Goal: Information Seeking & Learning: Learn about a topic

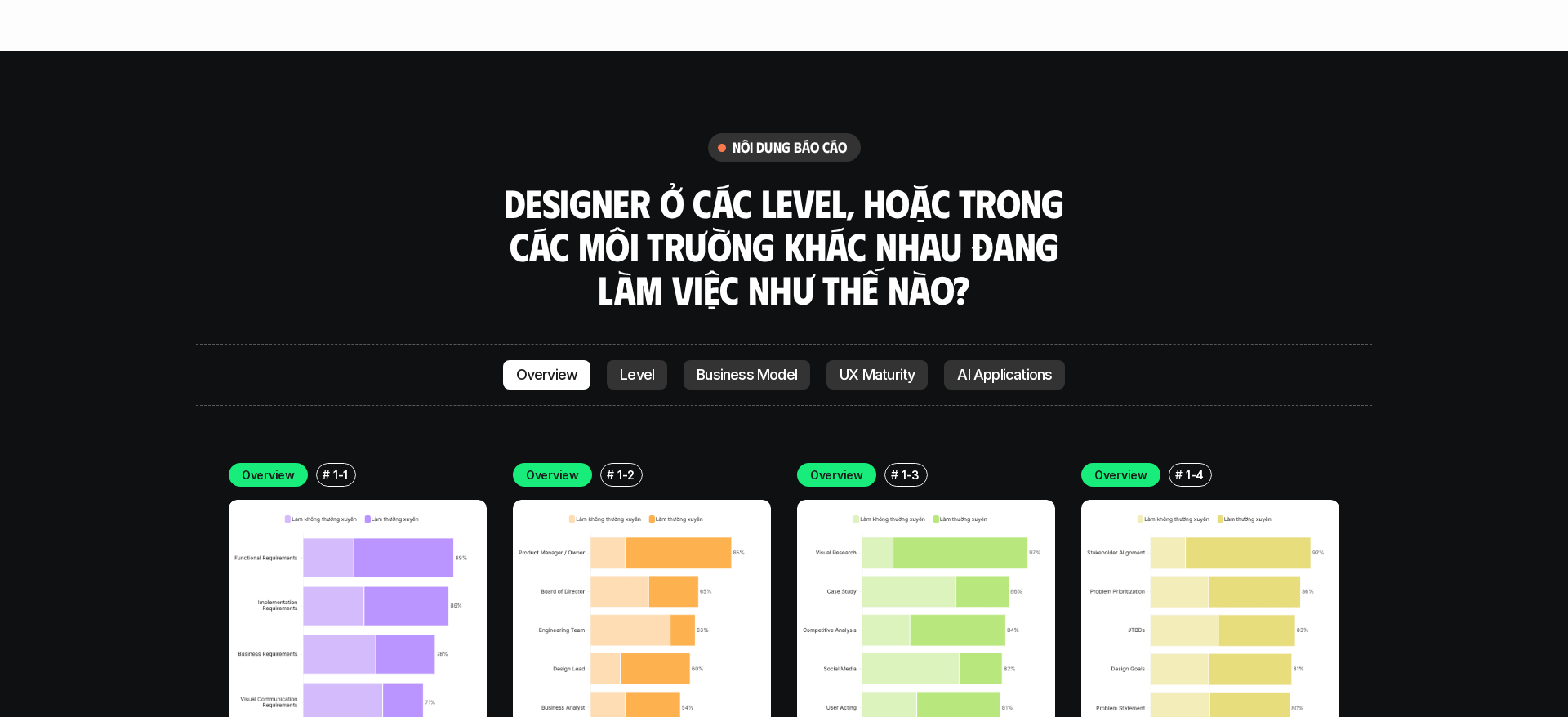
scroll to position [4637, 0]
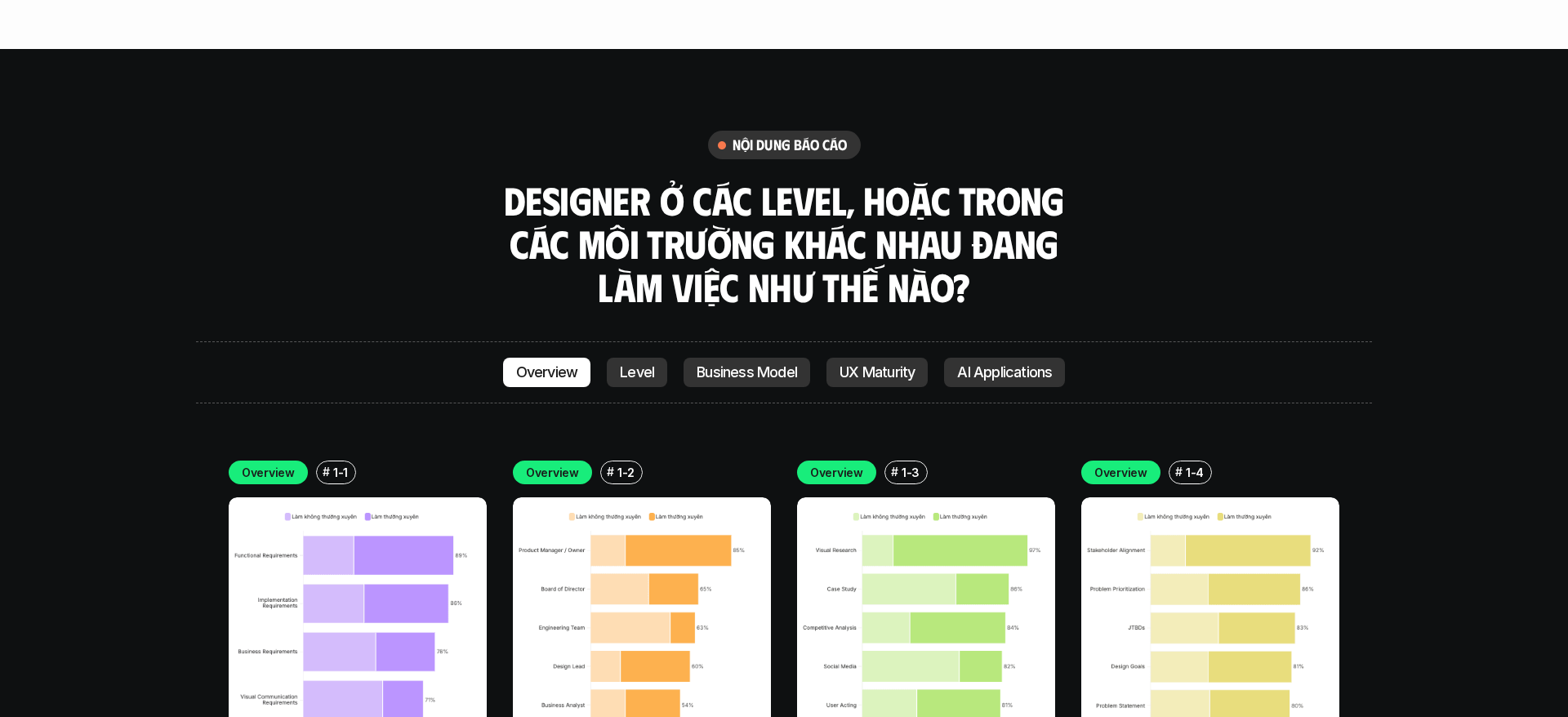
click at [285, 547] on img at bounding box center [357, 627] width 258 height 258
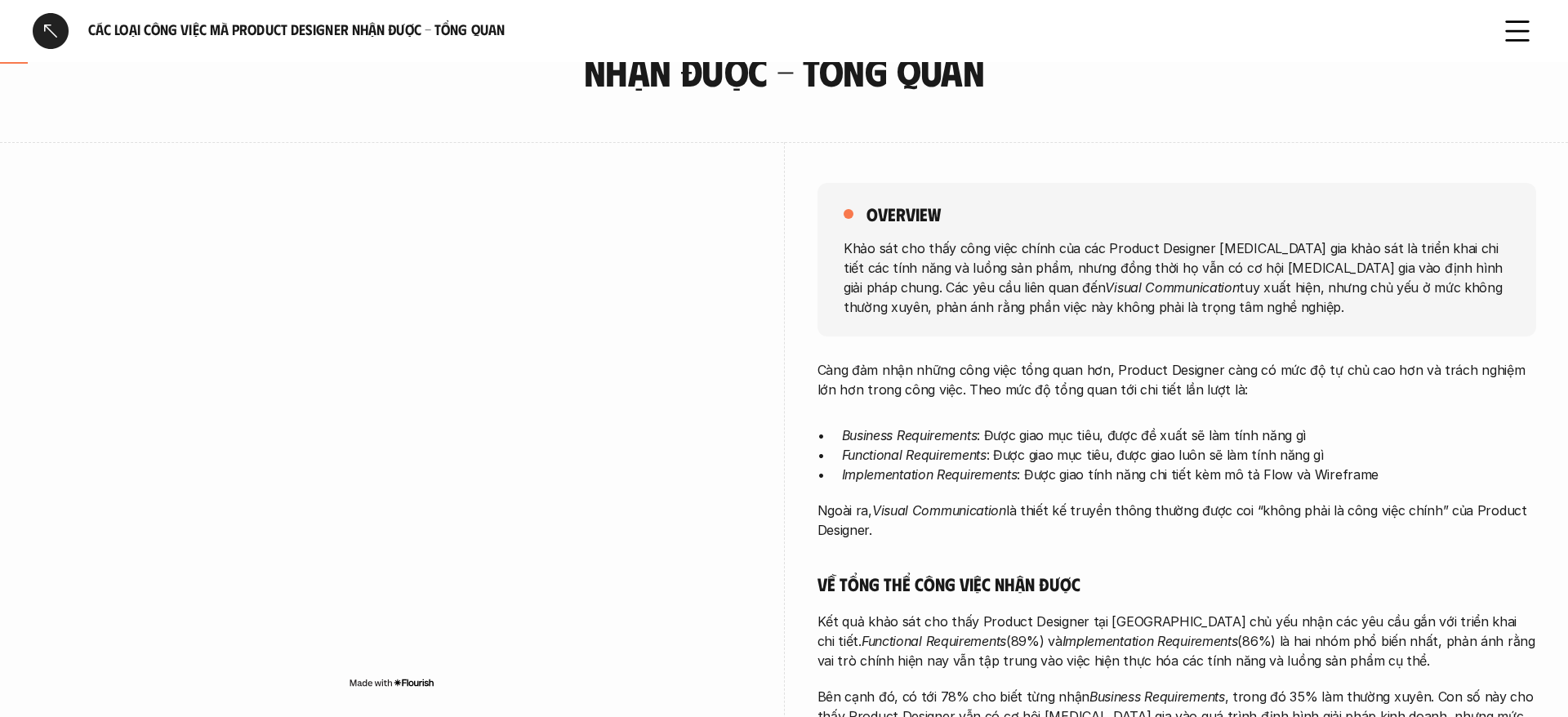
scroll to position [125, 0]
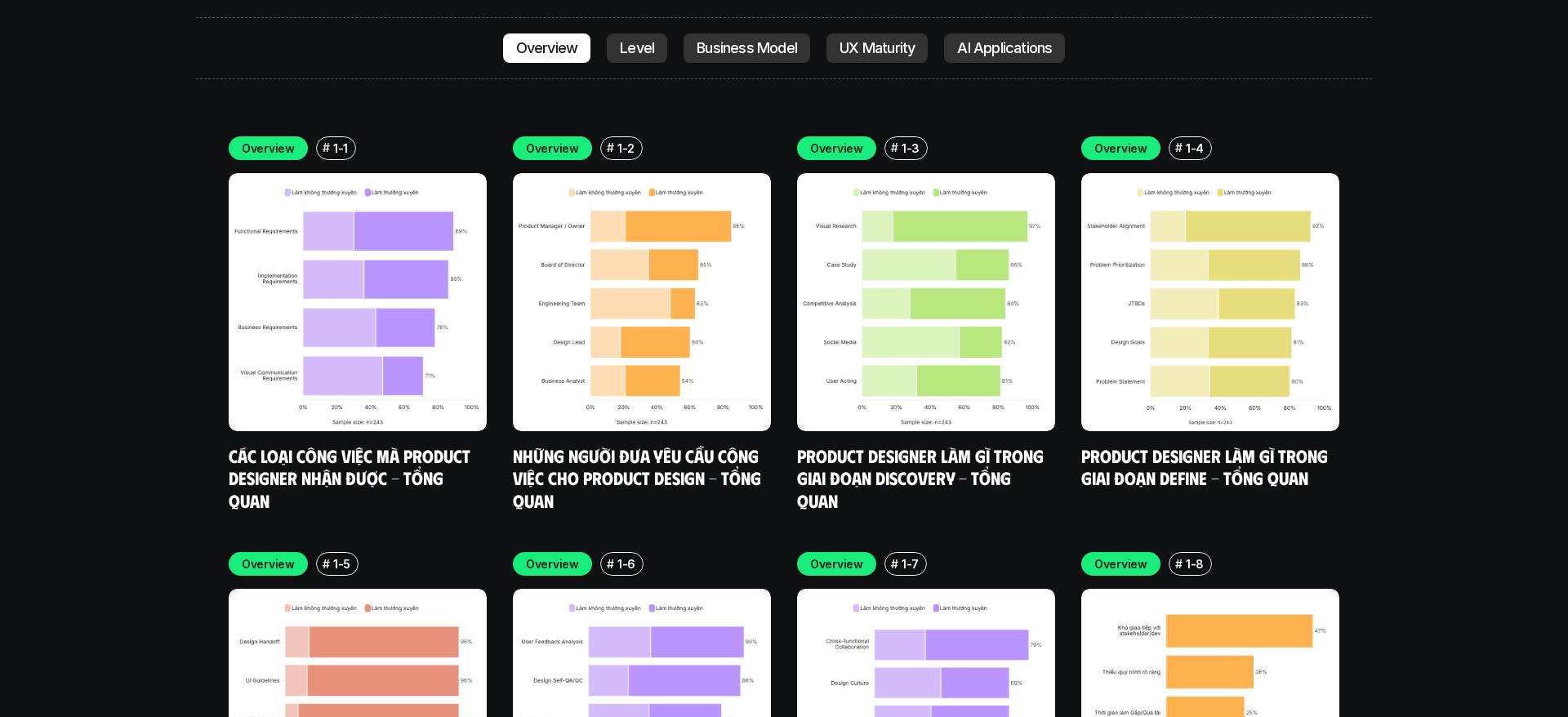
scroll to position [4881, 0]
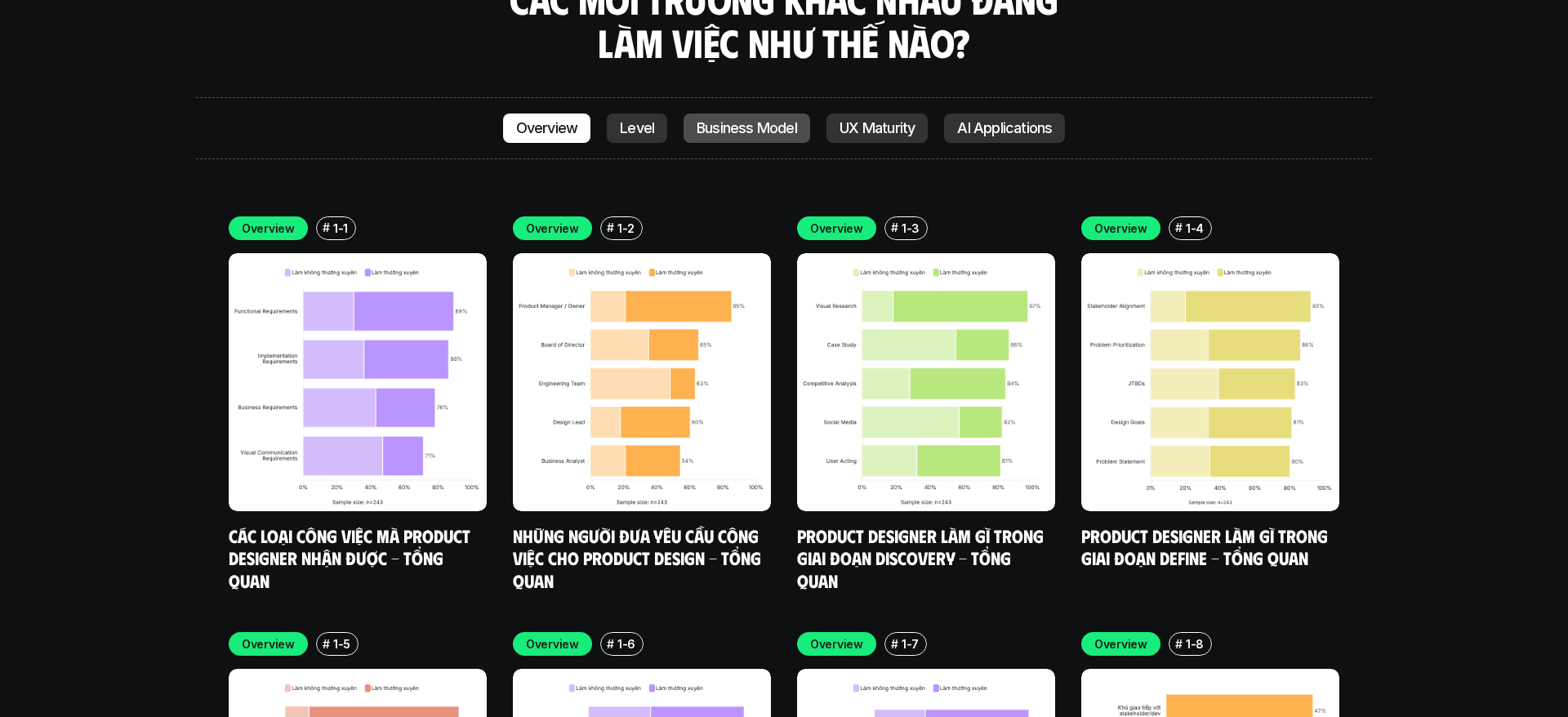
click at [736, 113] on link "Business Model" at bounding box center [746, 128] width 126 height 30
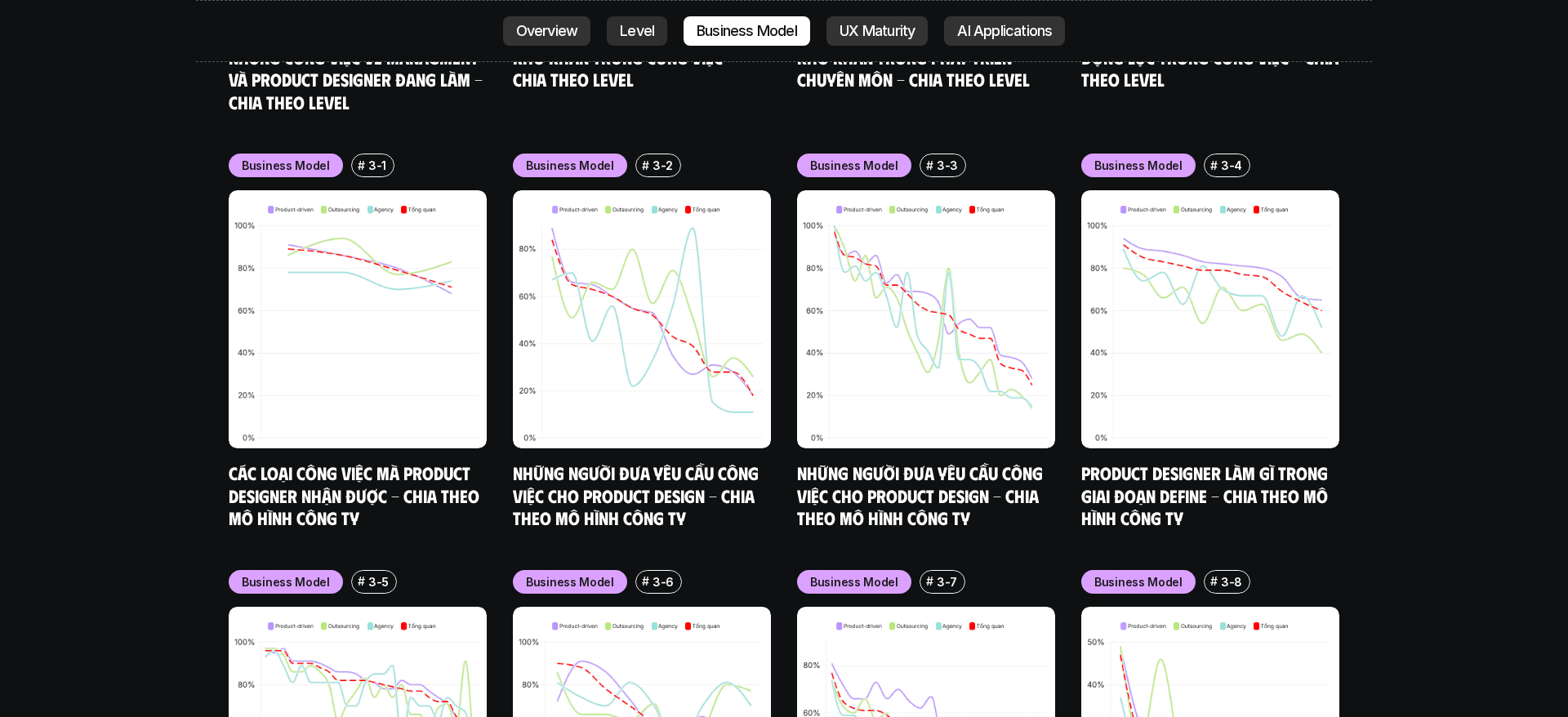
scroll to position [7026, 0]
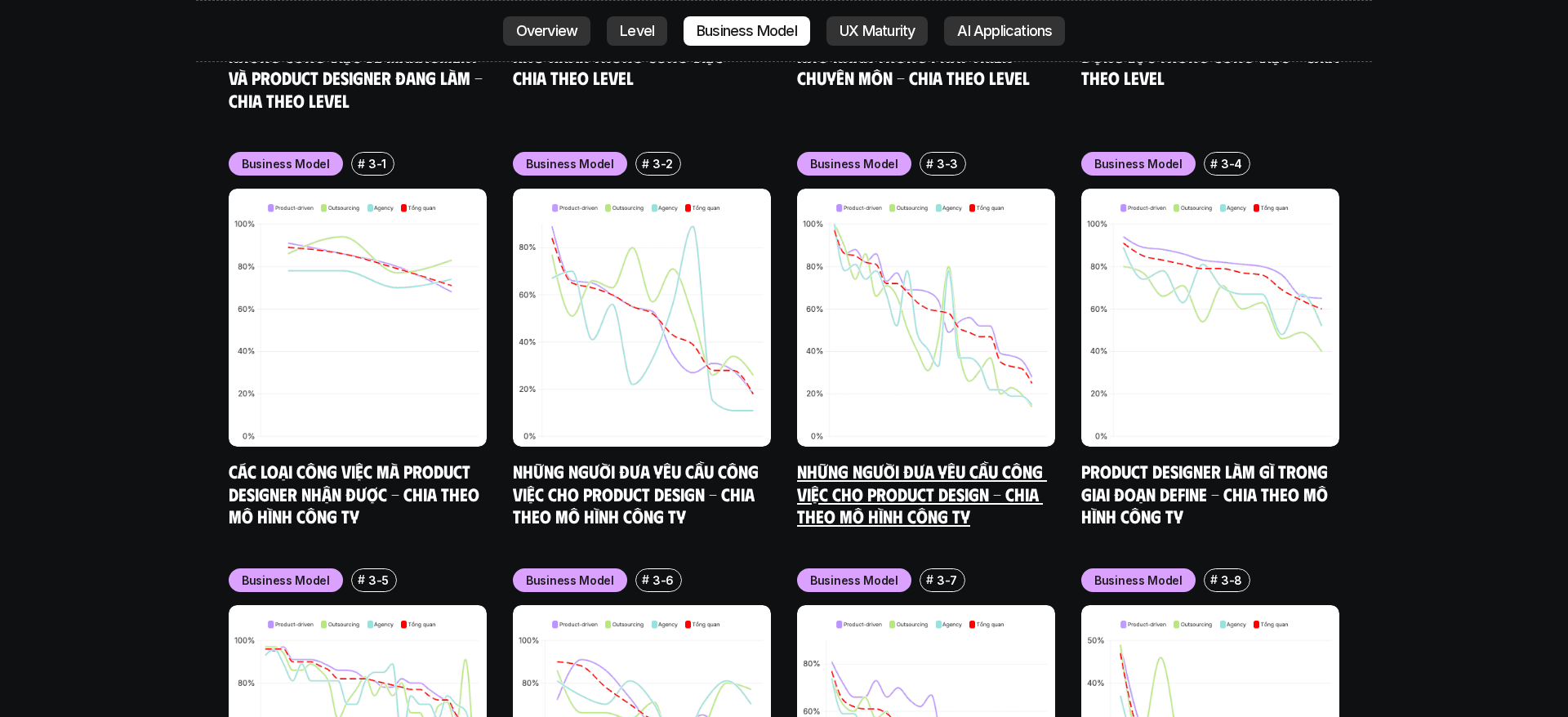
click at [897, 460] on link "Những người đưa yêu cầu công việc cho Product Design - Chia theo mô hình công ty" at bounding box center [923, 493] width 250 height 67
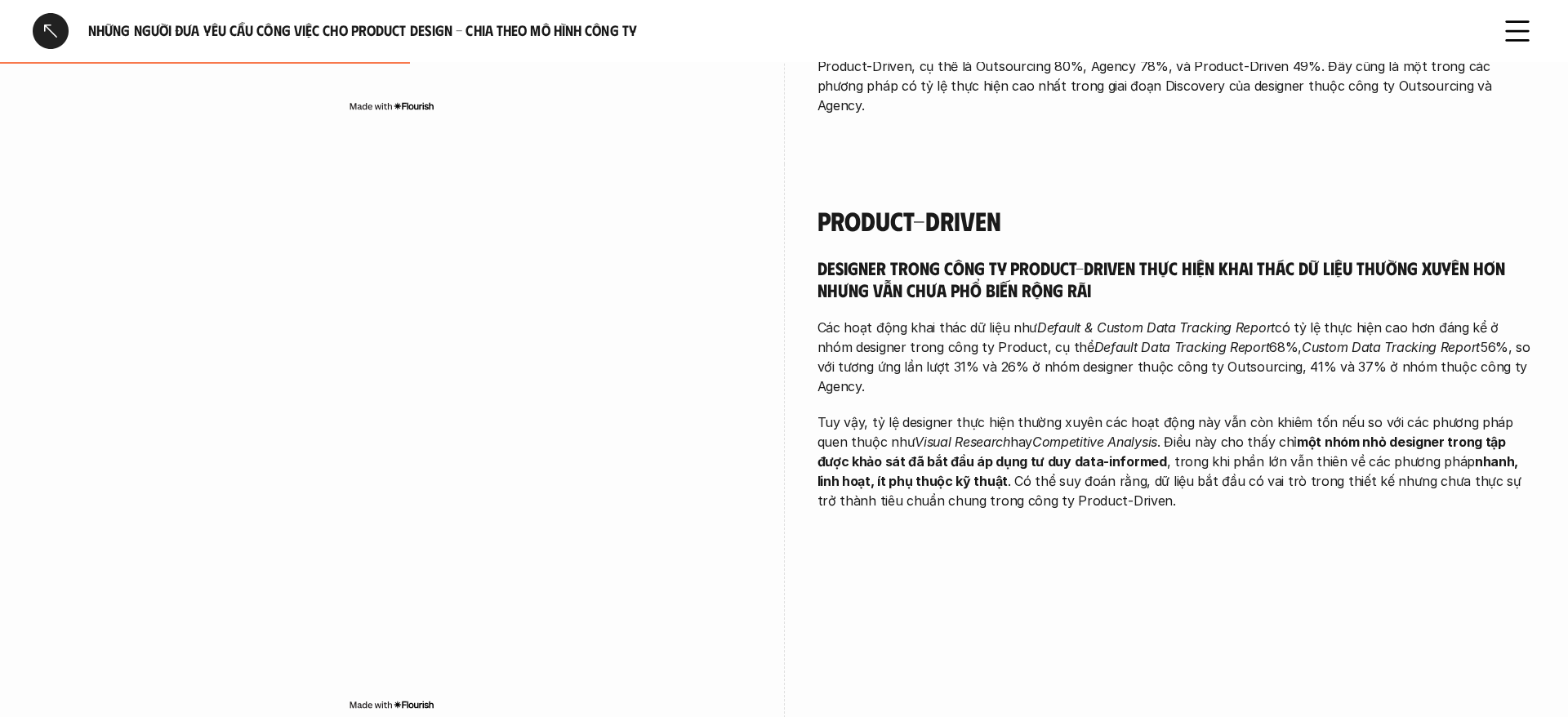
scroll to position [816, 0]
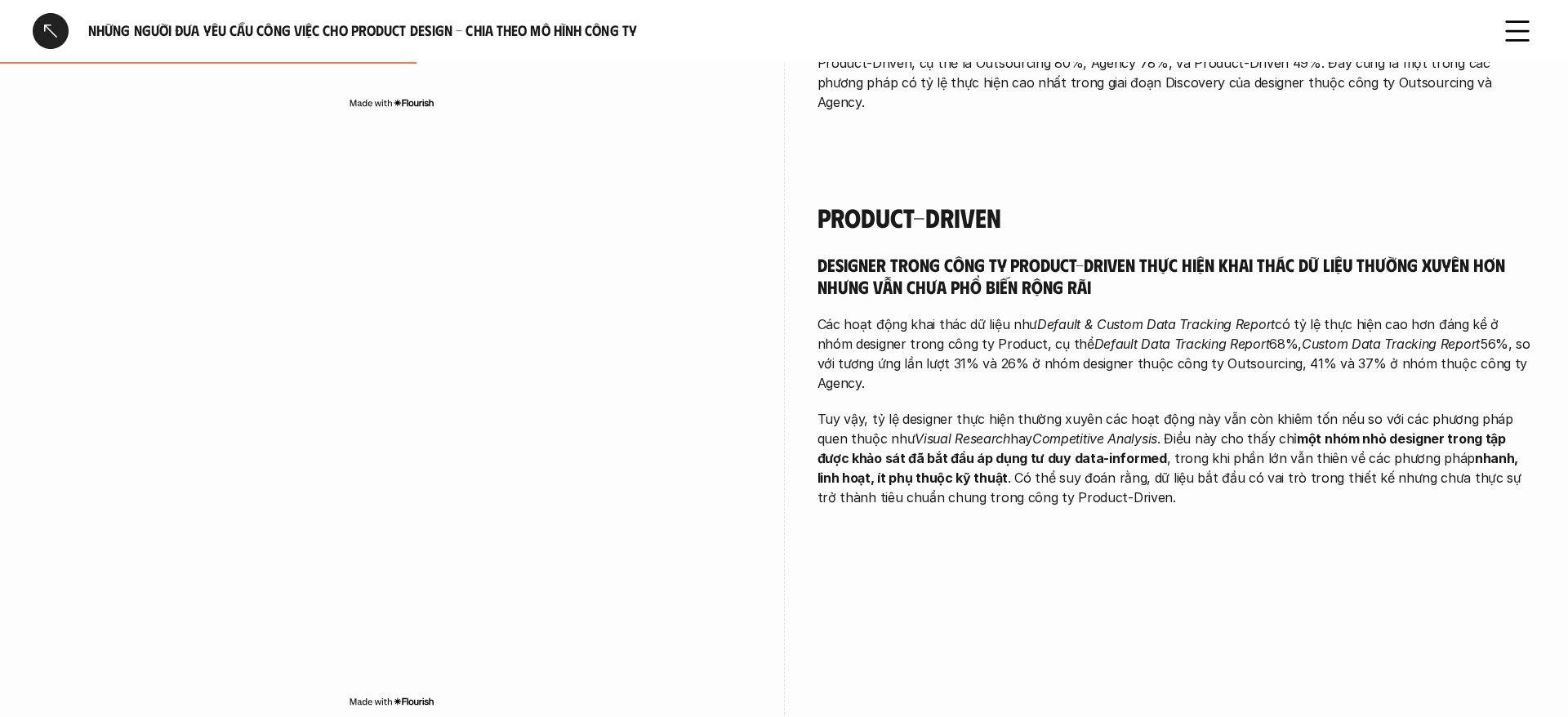
click at [45, 42] on div at bounding box center [51, 31] width 36 height 36
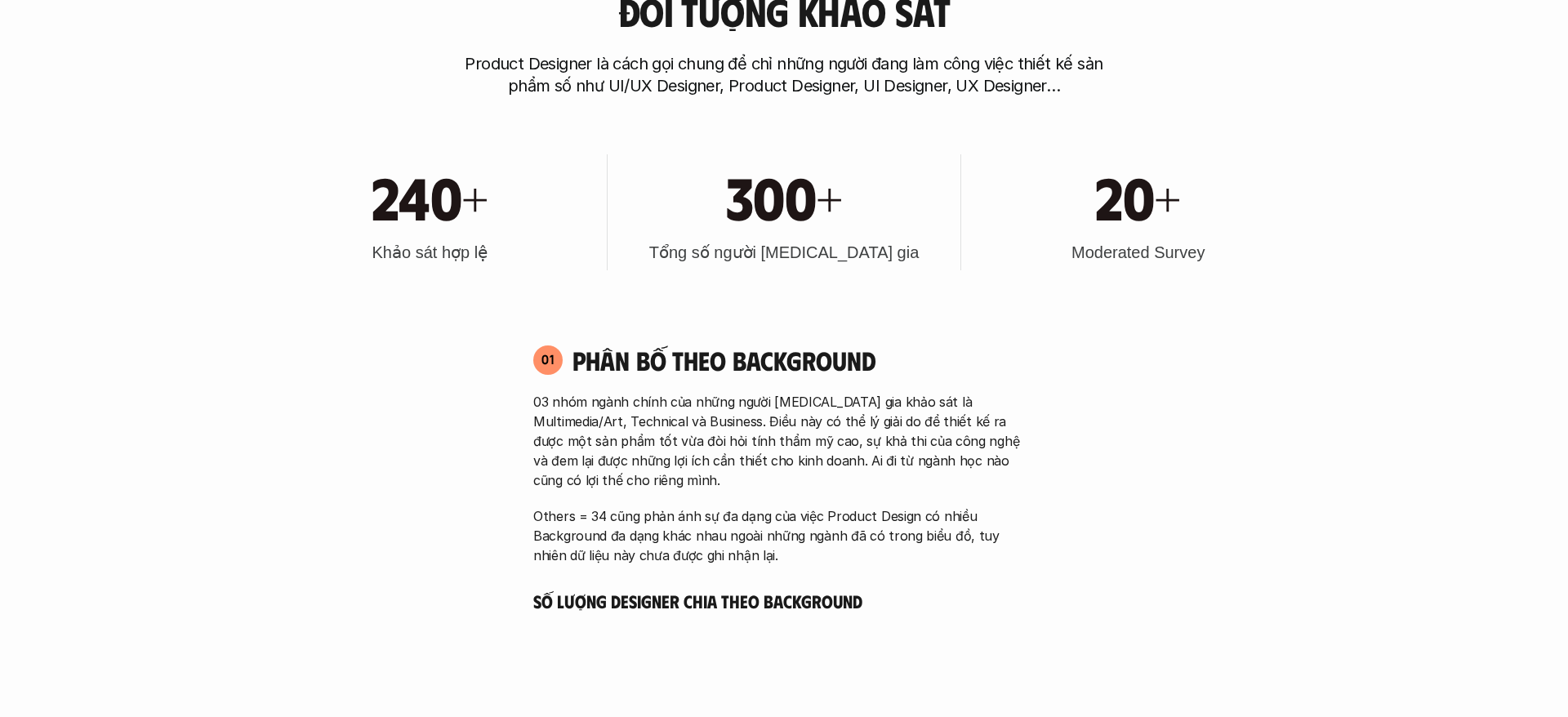
scroll to position [4930, 0]
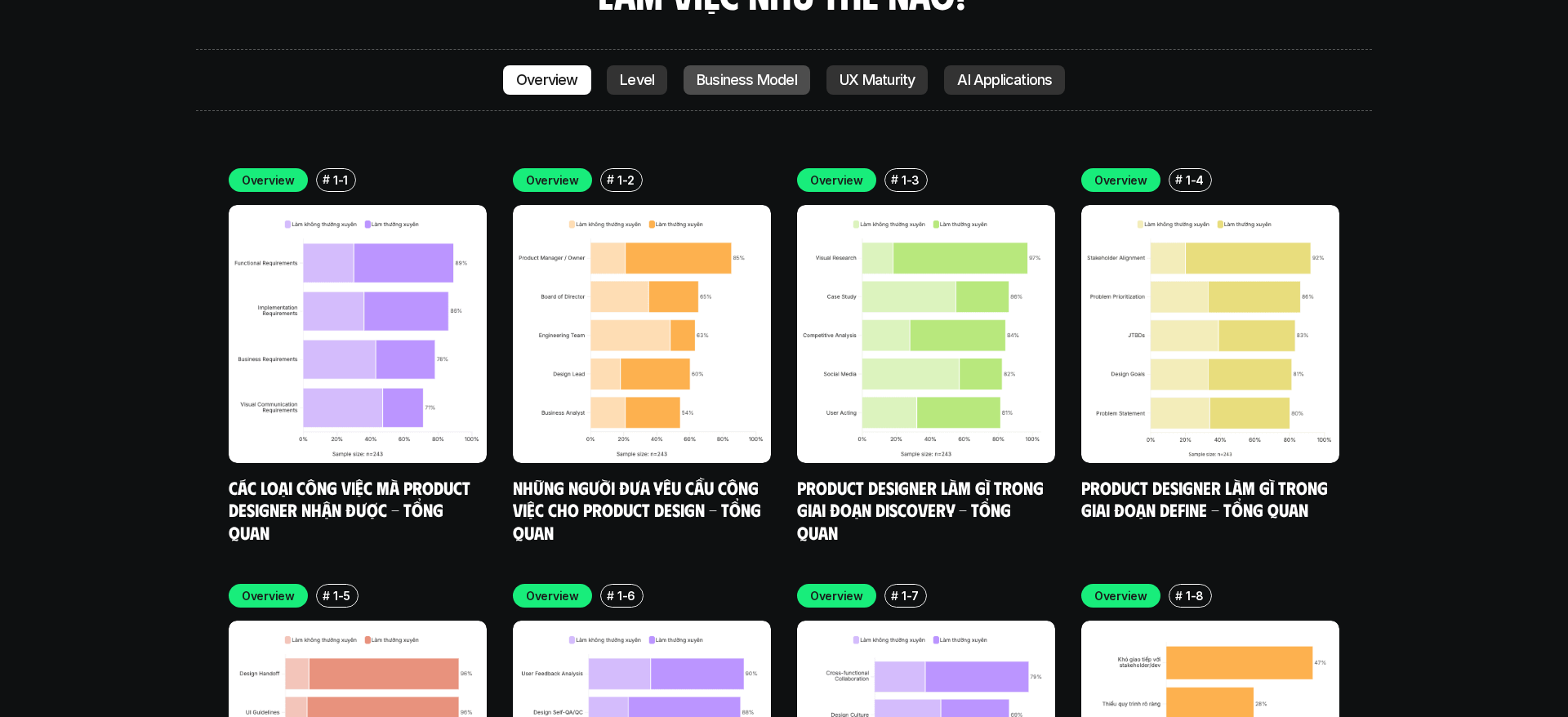
click at [744, 72] on p "Business Model" at bounding box center [747, 79] width 100 height 16
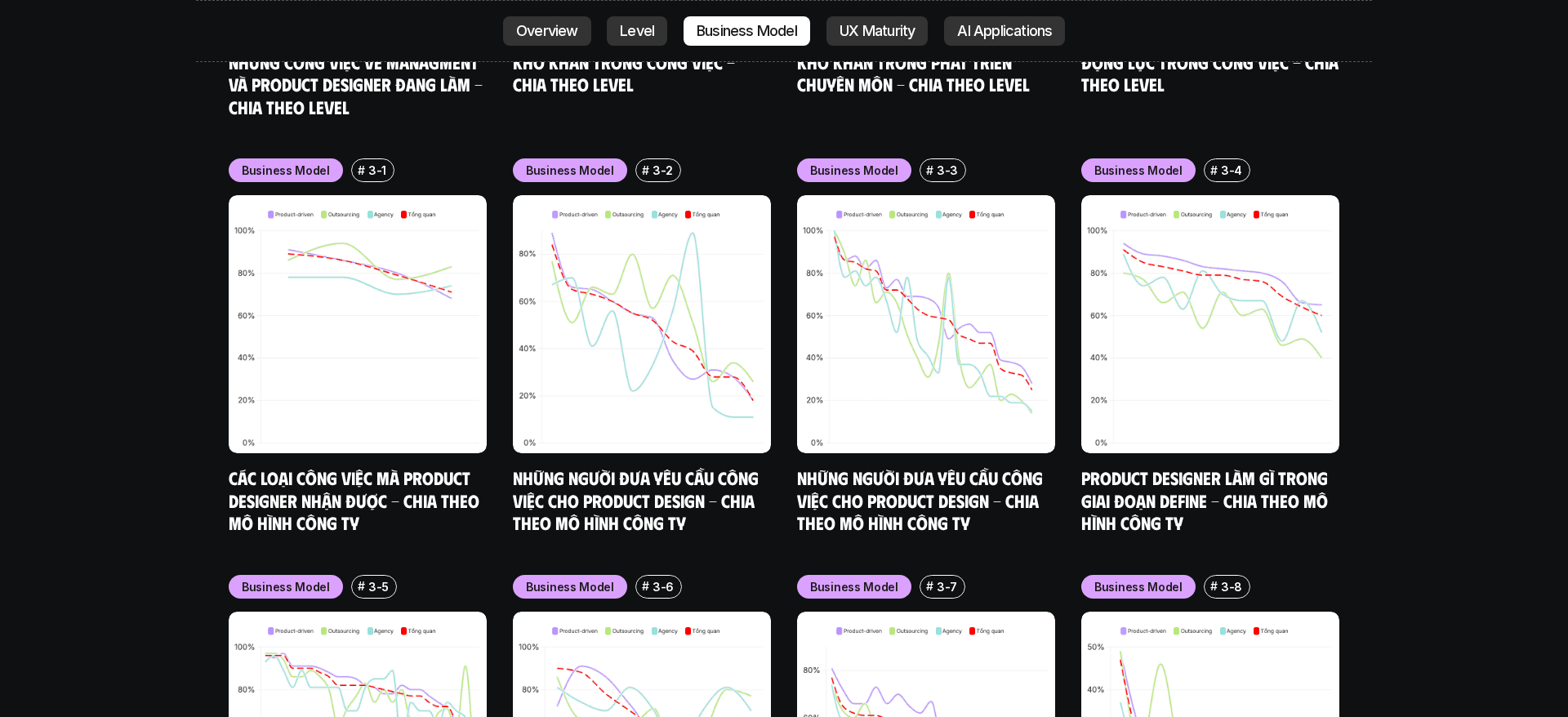
scroll to position [7026, 0]
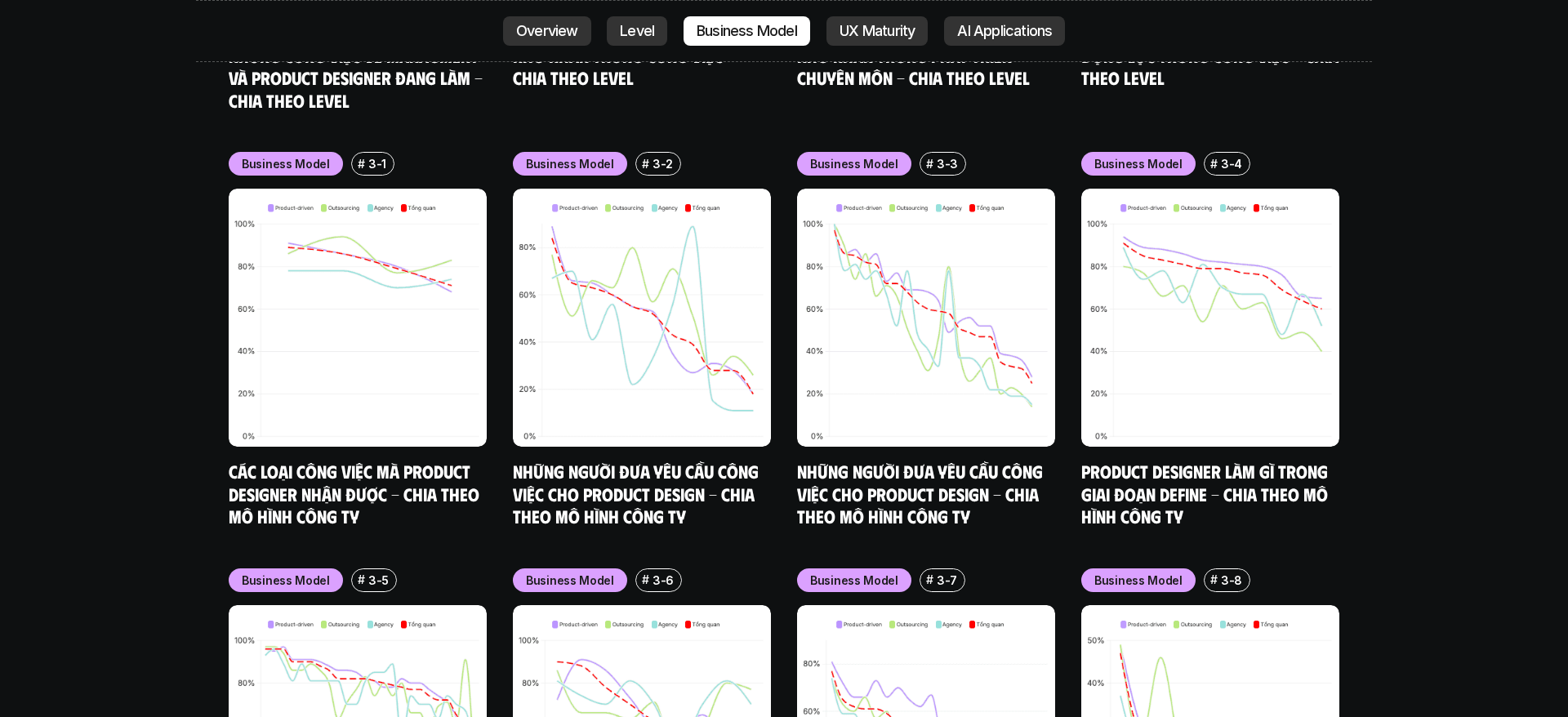
click at [1401, 396] on div "nội dung báo cáo Designer ở các level, hoặc trong các môi trường khác nhau đang…" at bounding box center [784, 156] width 1568 height 4991
click at [395, 460] on link "Các loại công việc mà Product Designer nhận được - Chia theo mô hình công ty" at bounding box center [356, 493] width 255 height 67
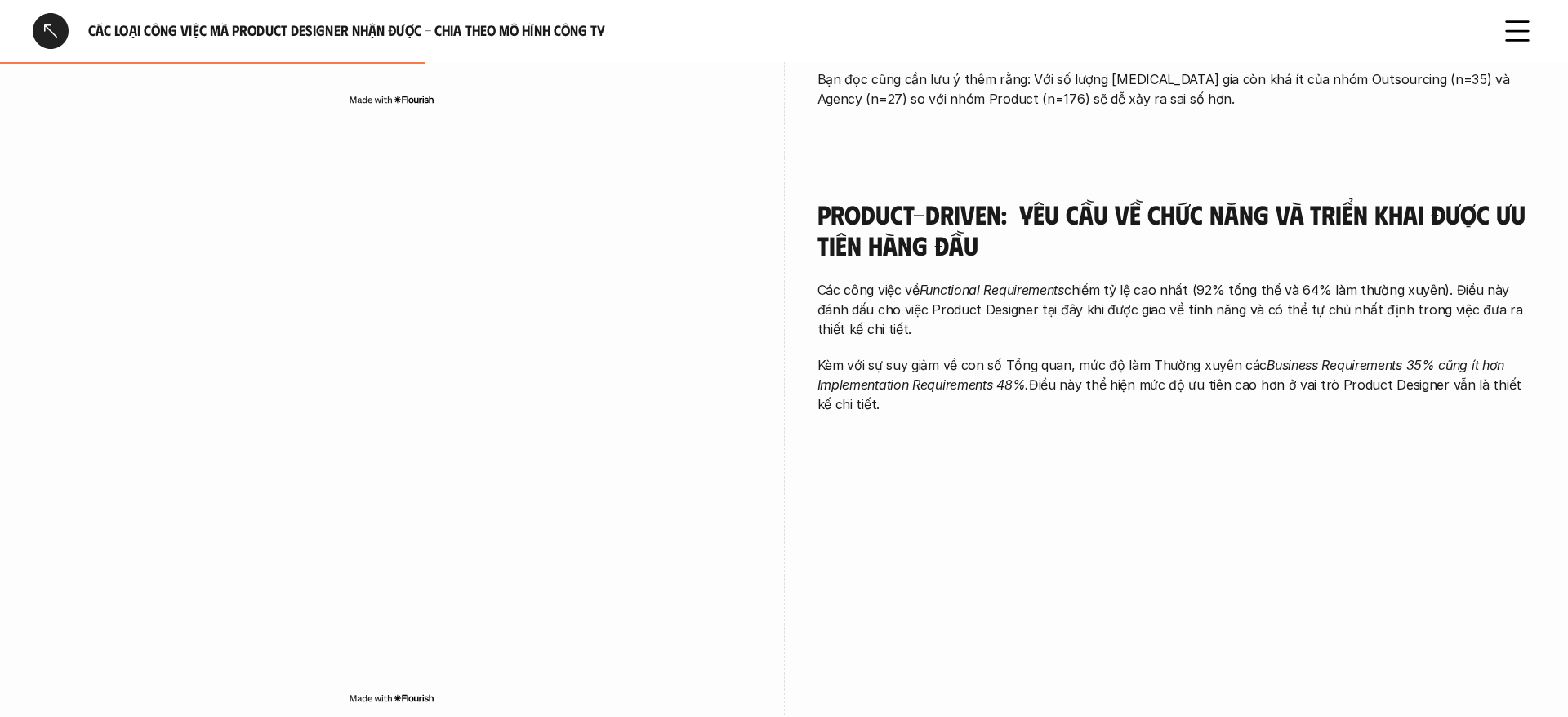
scroll to position [842, 0]
click at [967, 467] on div "Product-driven: Yêu cầu về chức năng và triển khai được ưu tiên hàng đầu Các cô…" at bounding box center [784, 455] width 1502 height 599
click at [49, 39] on div at bounding box center [51, 31] width 36 height 36
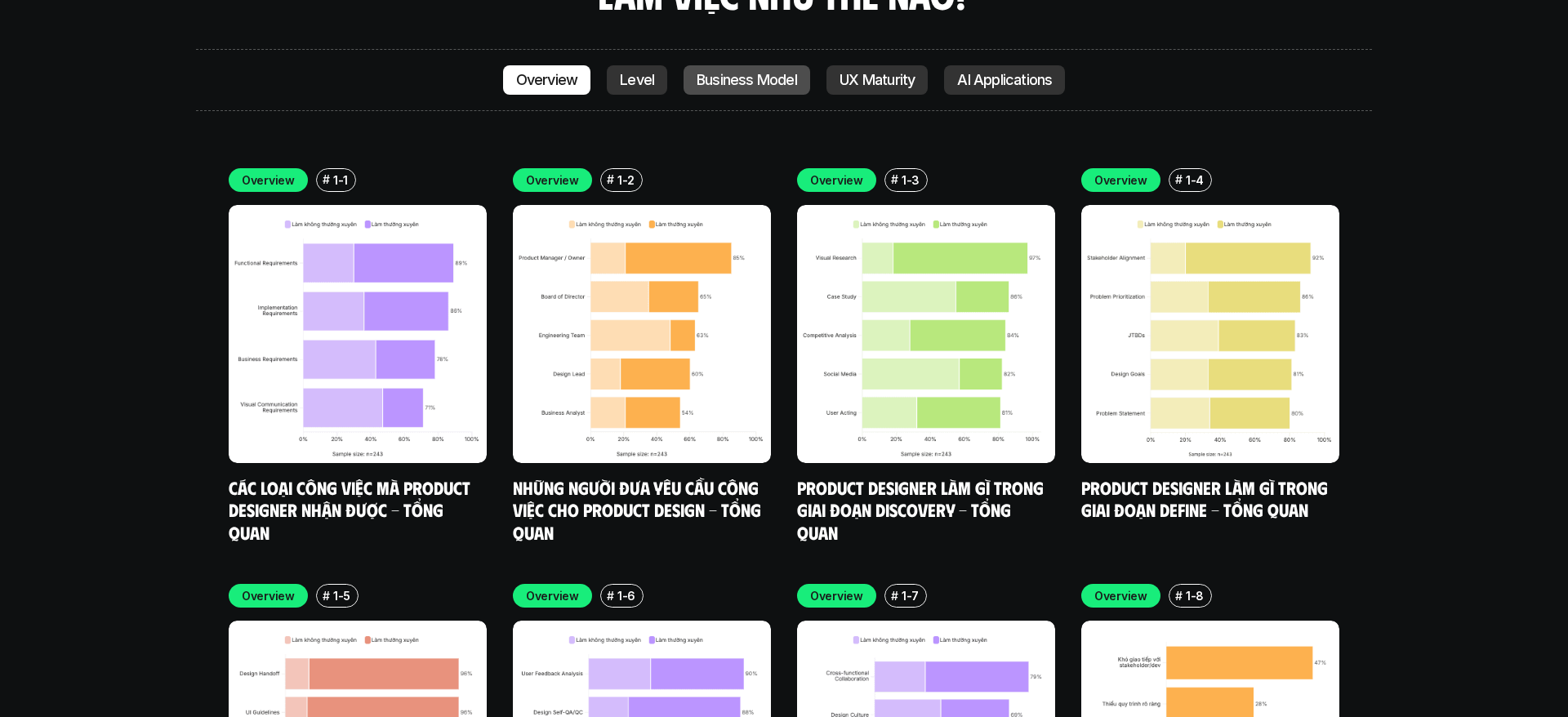
click at [733, 72] on p "Business Model" at bounding box center [747, 79] width 100 height 16
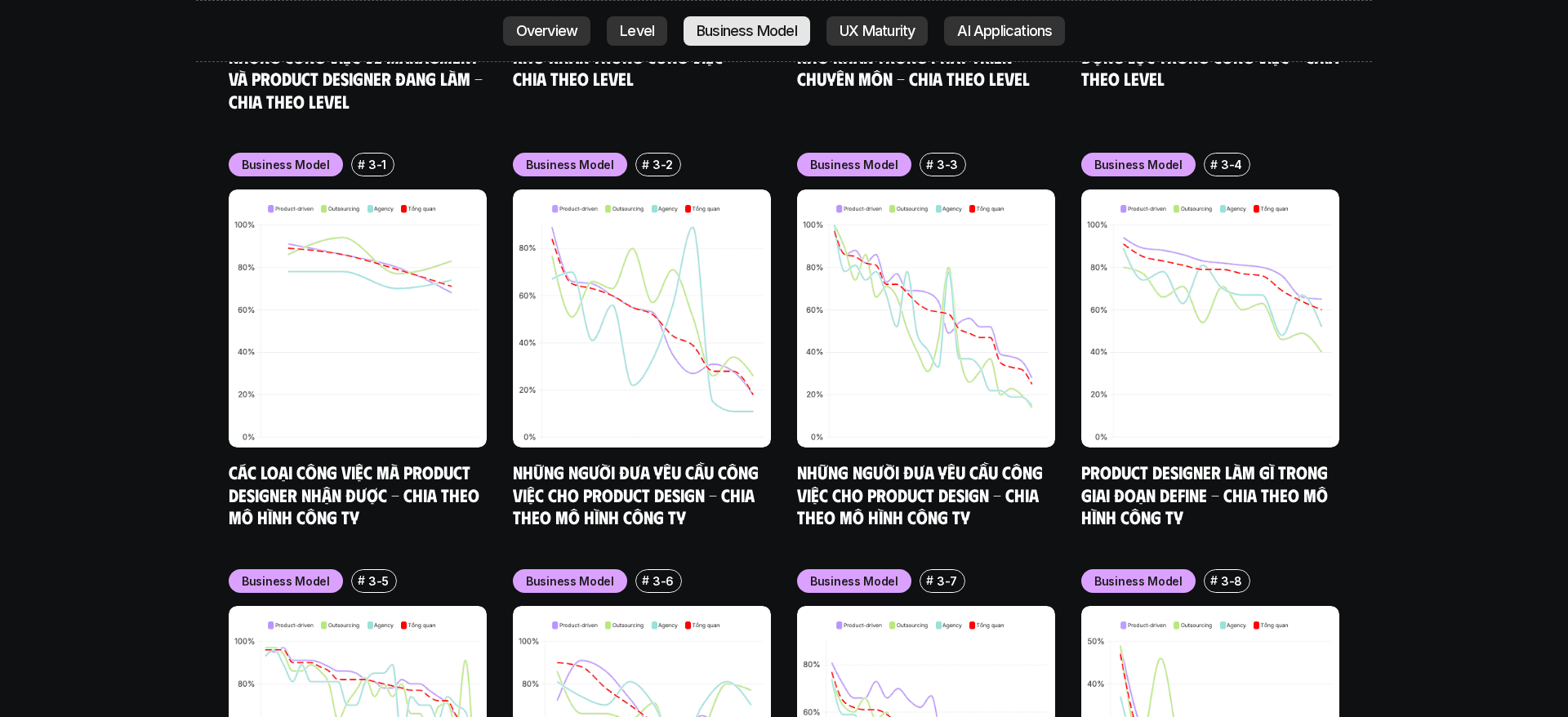
scroll to position [7026, 0]
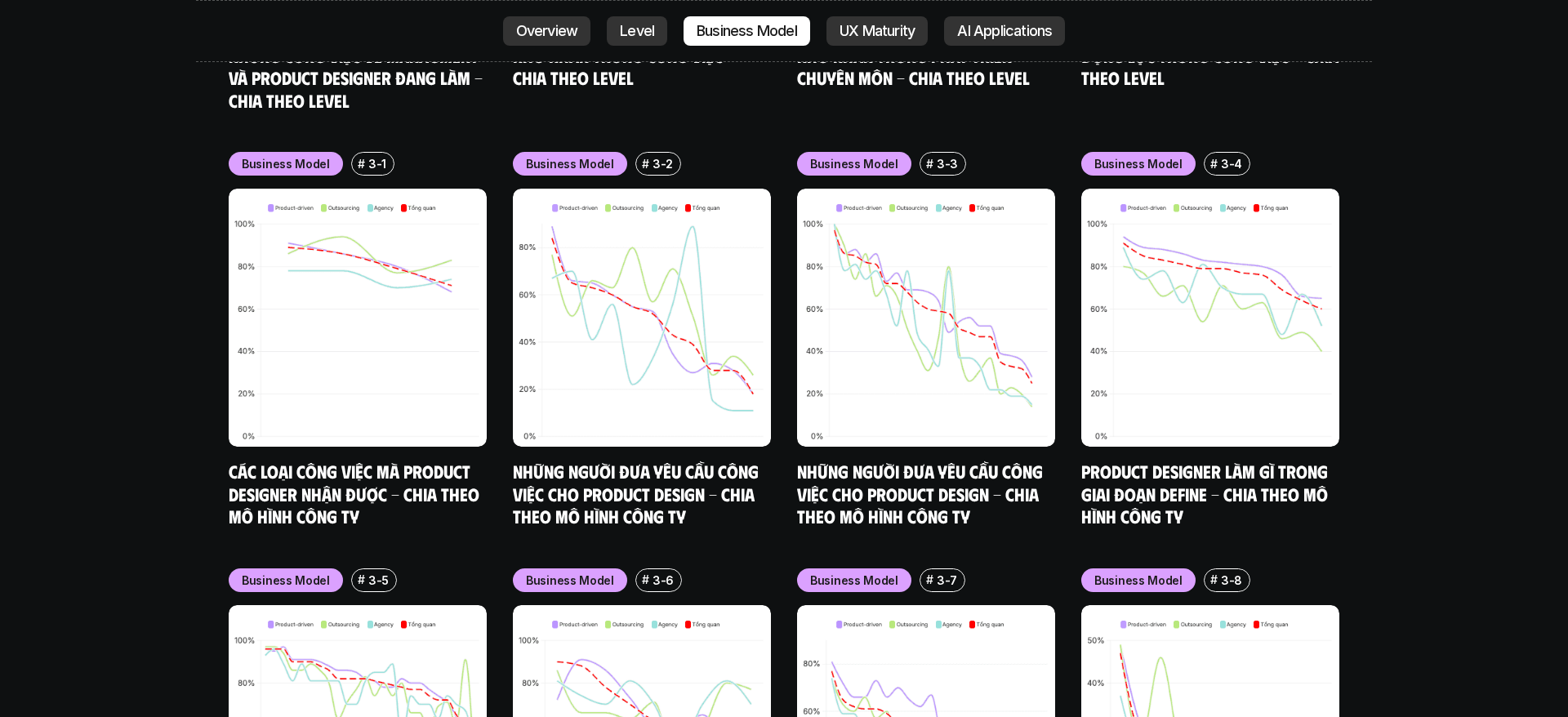
click at [1408, 163] on div "nội dung báo cáo Designer ở các level, hoặc trong các môi trường khác nhau đang…" at bounding box center [784, 156] width 1568 height 4991
click at [1415, 265] on div "nội dung báo cáo Designer ở các level, hoặc trong các môi trường khác nhau đang…" at bounding box center [784, 156] width 1568 height 4991
